Goal: Transaction & Acquisition: Purchase product/service

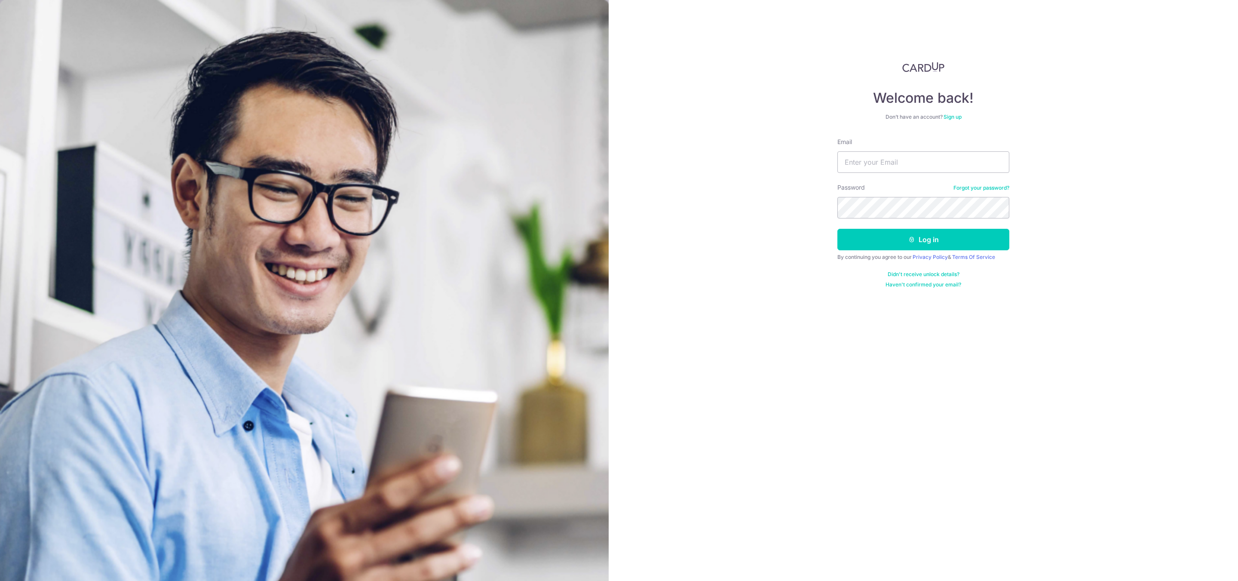
click at [1099, 205] on div "Welcome back! Don’t have an account? Sign up Email Password Forgot your passwor…" at bounding box center [923, 290] width 629 height 581
click at [867, 161] on input "Email" at bounding box center [924, 161] width 172 height 21
paste input "winnielim@airnovation.com.sg"
type input "winnielim@airnovation.com.sg"
drag, startPoint x: 1078, startPoint y: 178, endPoint x: 1061, endPoint y: 191, distance: 21.8
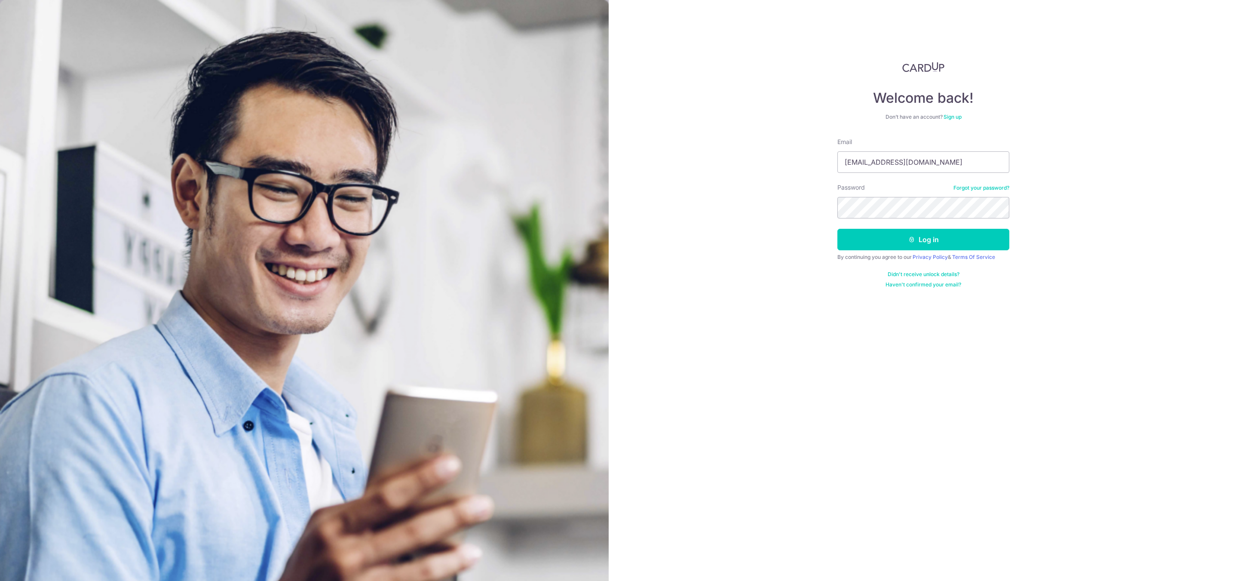
click at [1078, 178] on div "Welcome back! Don’t have an account? Sign up Email winnielim@airnovation.com.sg…" at bounding box center [923, 290] width 629 height 581
click at [896, 243] on button "Log in" at bounding box center [924, 239] width 172 height 21
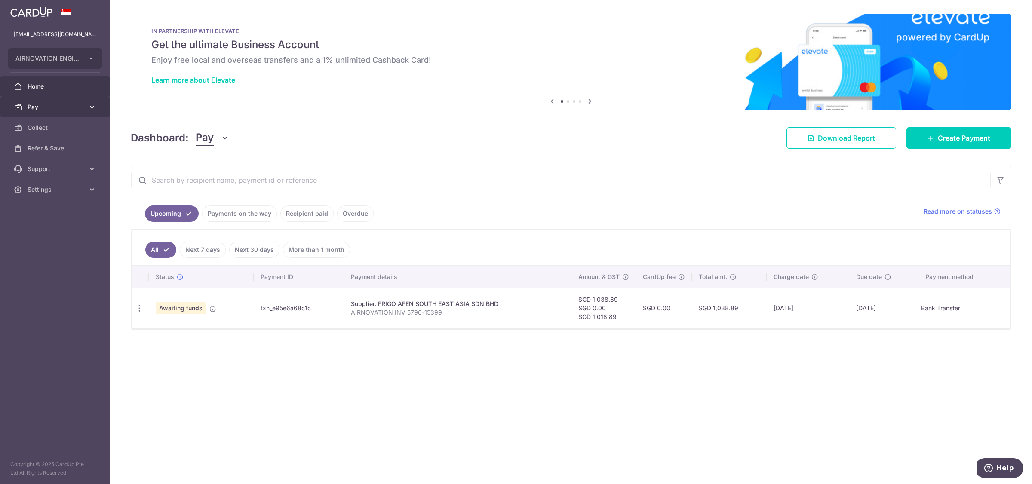
click at [45, 110] on span "Pay" at bounding box center [56, 107] width 57 height 9
click at [61, 125] on span "Payments" at bounding box center [56, 127] width 57 height 9
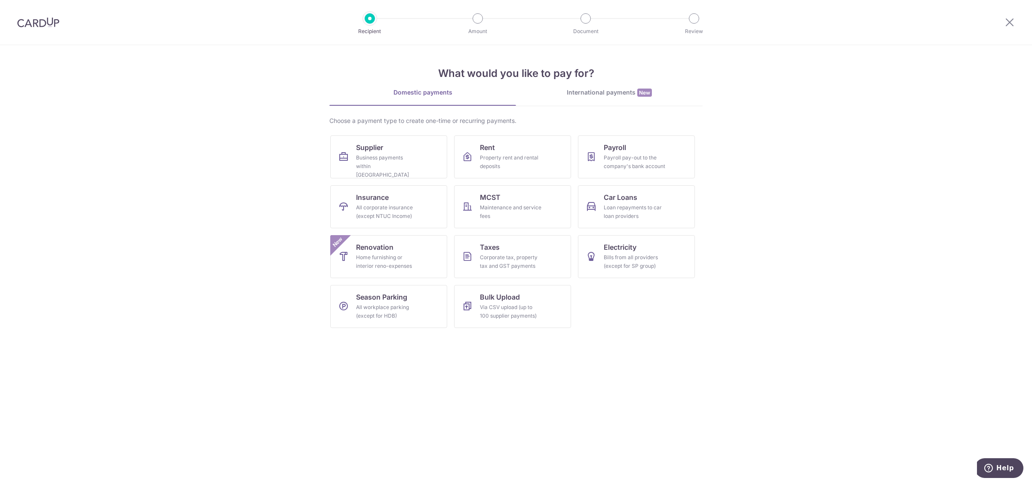
click at [588, 92] on div "International payments New" at bounding box center [609, 92] width 187 height 9
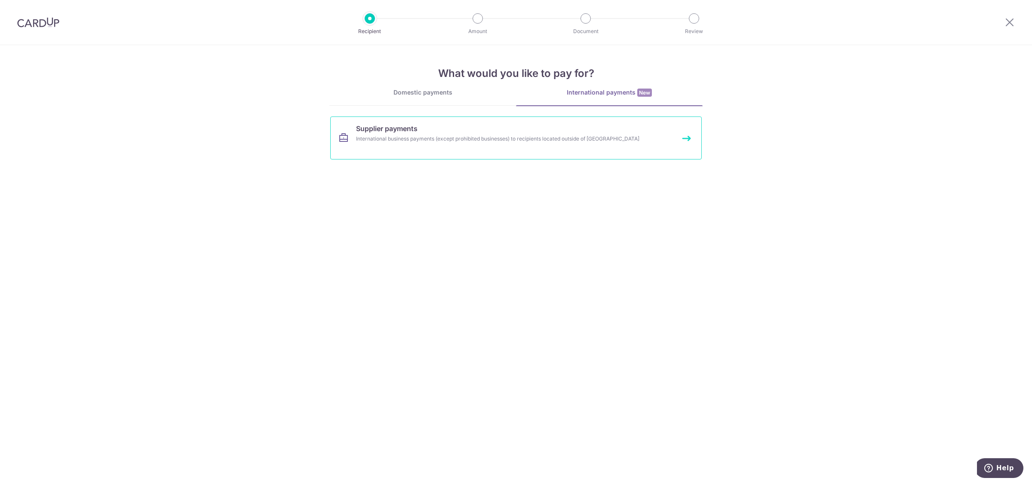
click at [390, 140] on div "International business payments (except prohibited businesses) to recipients lo…" at bounding box center [504, 139] width 297 height 9
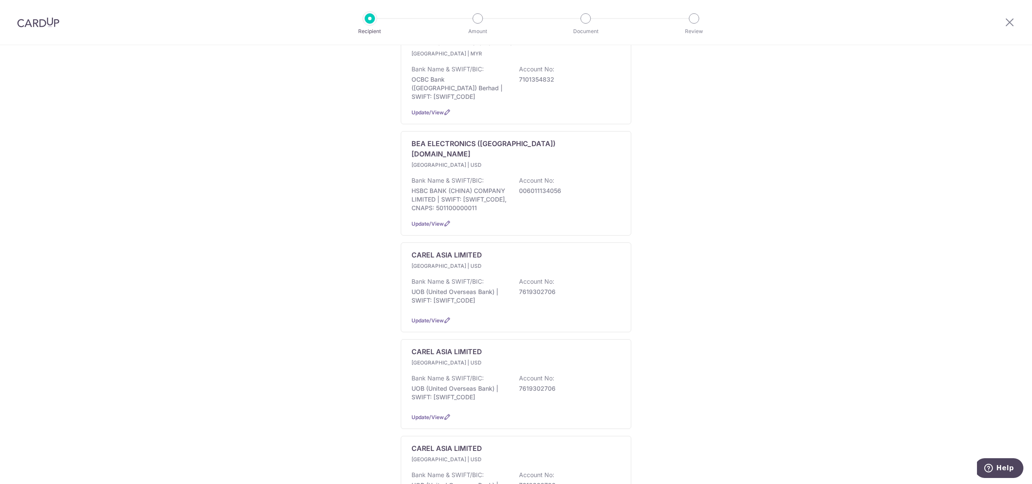
scroll to position [106, 0]
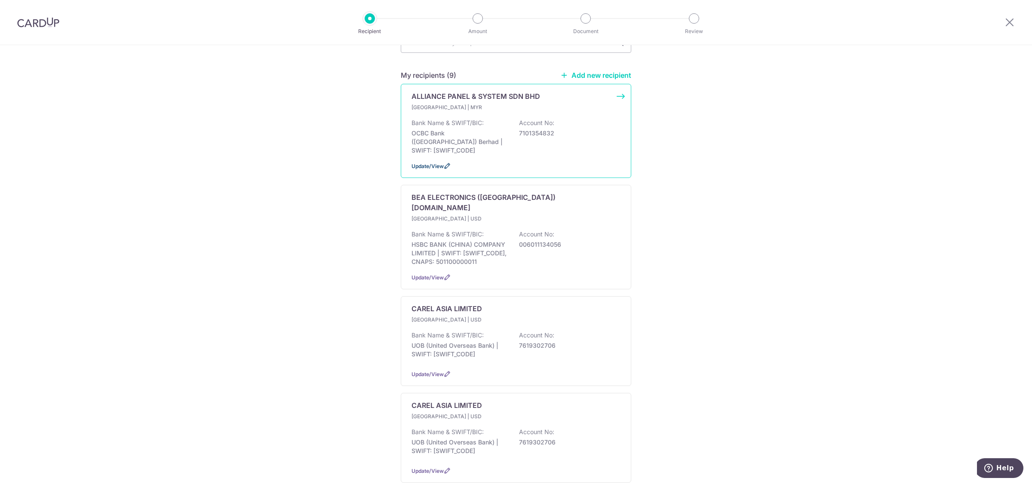
click at [426, 163] on span "Update/View" at bounding box center [427, 166] width 32 height 6
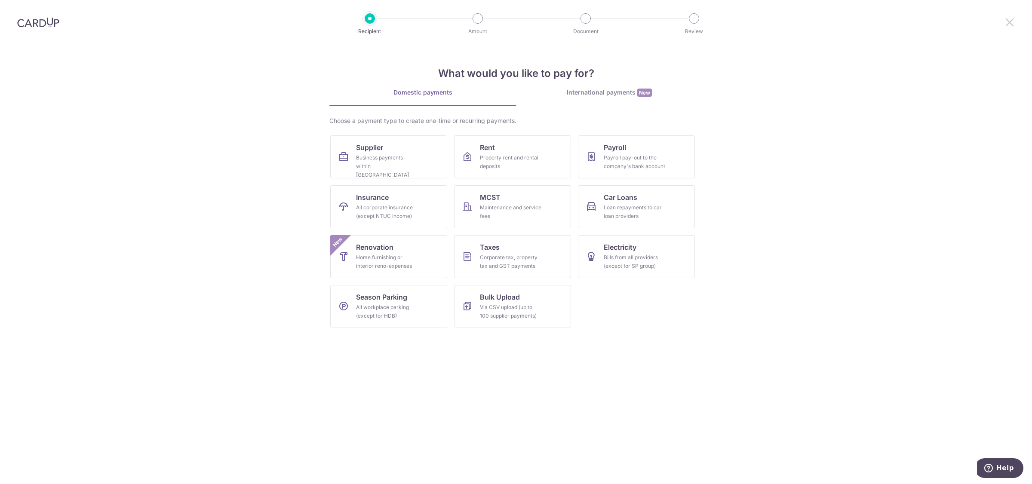
click at [1010, 22] on icon at bounding box center [1009, 22] width 10 height 11
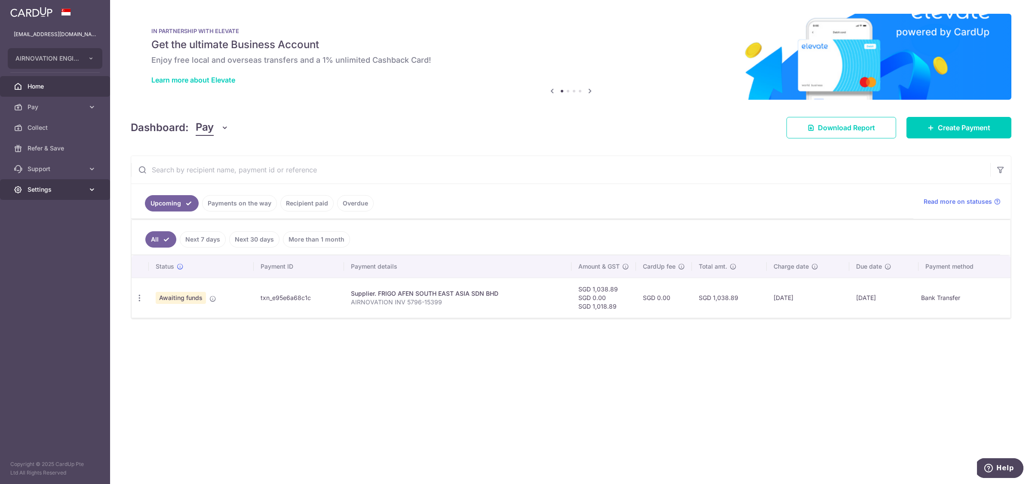
click at [86, 187] on link "Settings" at bounding box center [55, 189] width 110 height 21
click at [50, 229] on span "Logout" at bounding box center [56, 231] width 57 height 9
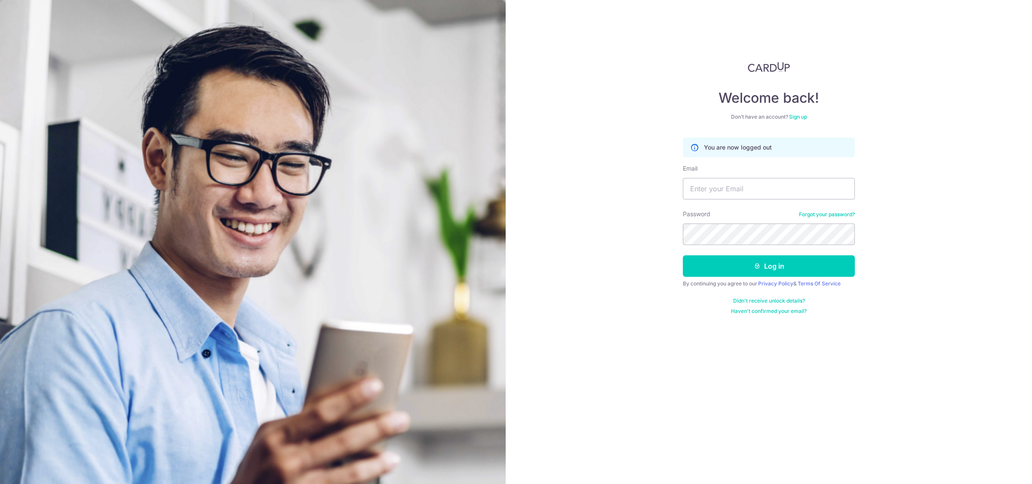
drag, startPoint x: 946, startPoint y: 168, endPoint x: 854, endPoint y: 180, distance: 92.4
click at [946, 168] on div "Welcome back! Don’t have an account? Sign up You are now logged out Email Passw…" at bounding box center [769, 242] width 526 height 484
click at [755, 188] on input "Email" at bounding box center [769, 188] width 172 height 21
paste input "[EMAIL_ADDRESS][DOMAIN_NAME]"
type input "[EMAIL_ADDRESS][DOMAIN_NAME]"
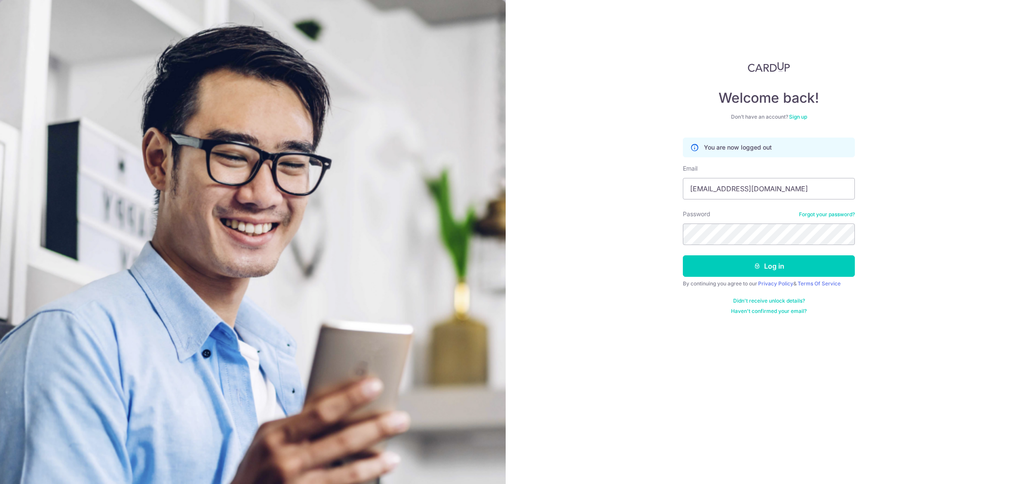
drag, startPoint x: 927, startPoint y: 220, endPoint x: 862, endPoint y: 239, distance: 67.9
click at [927, 220] on div "Welcome back! Don’t have an account? Sign up You are now logged out Email [EMAI…" at bounding box center [769, 242] width 526 height 484
click at [746, 276] on button "Log in" at bounding box center [769, 265] width 172 height 21
